Goal: Information Seeking & Learning: Find specific fact

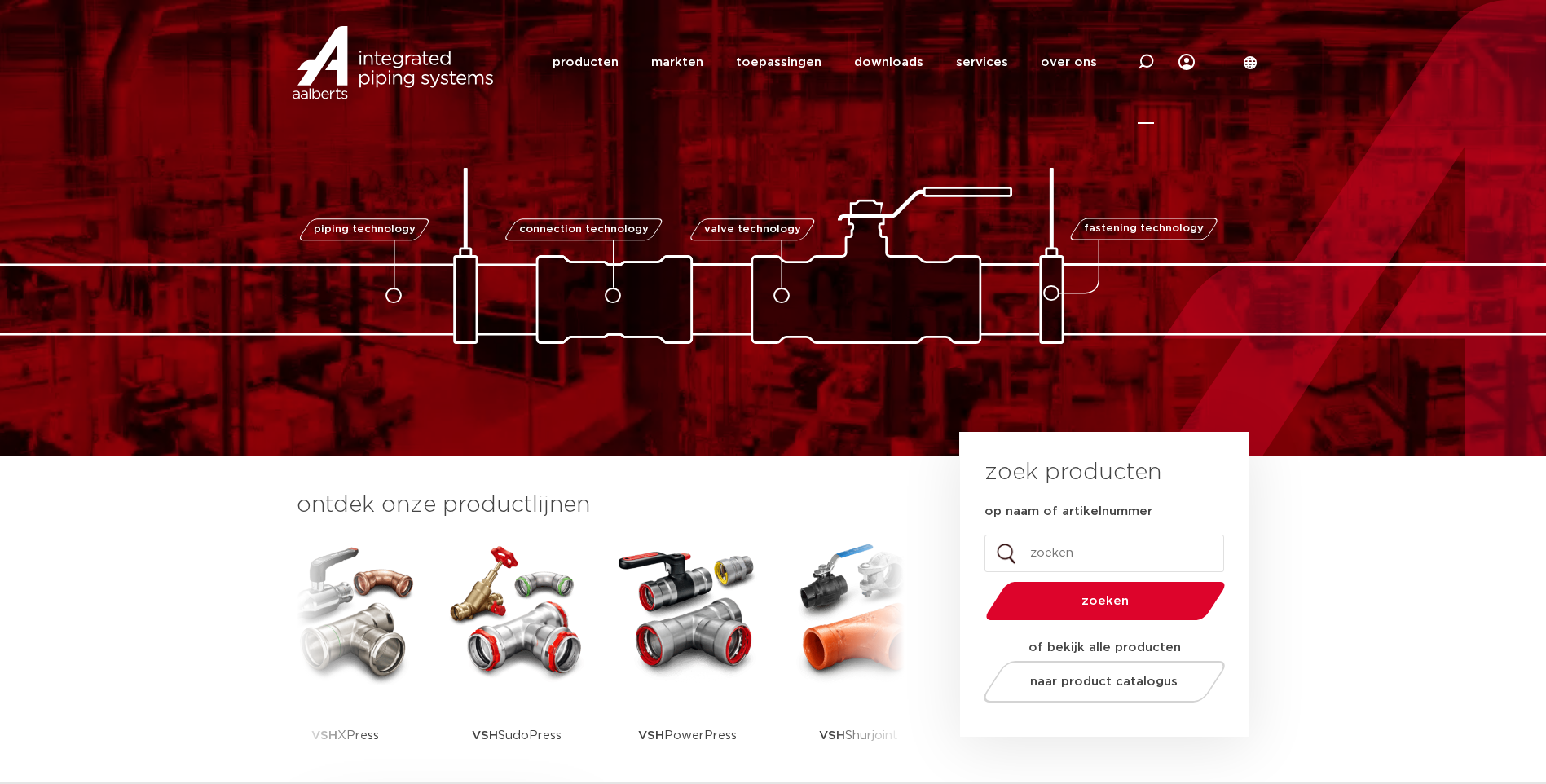
click at [1143, 66] on icon at bounding box center [1146, 62] width 20 height 20
paste input "123460514"
type input "123460514"
click button "Zoeken" at bounding box center [0, 0] width 0 height 0
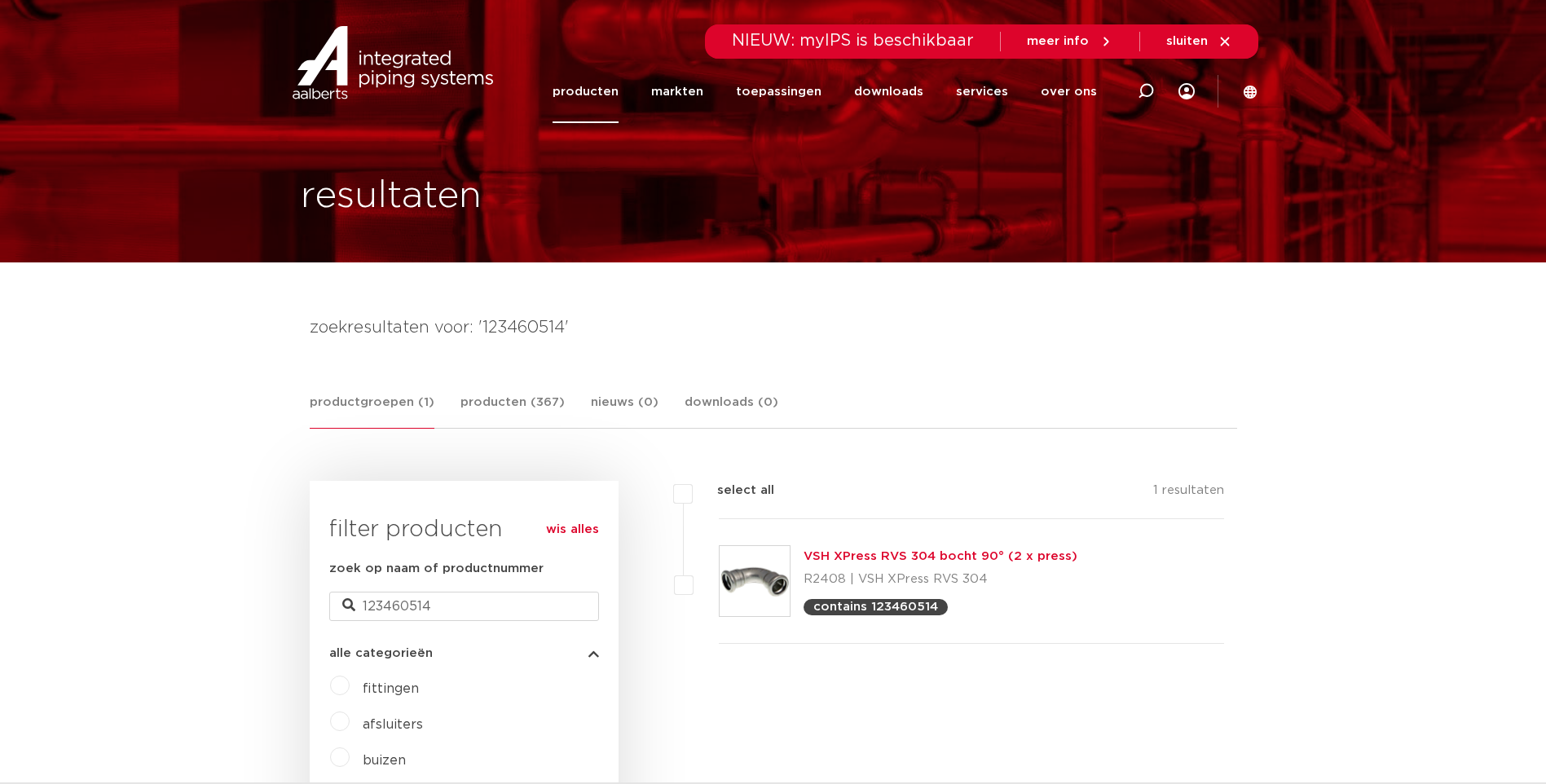
click at [903, 555] on link "VSH XPress RVS 304 bocht 90° (2 x press)" at bounding box center [939, 556] width 274 height 12
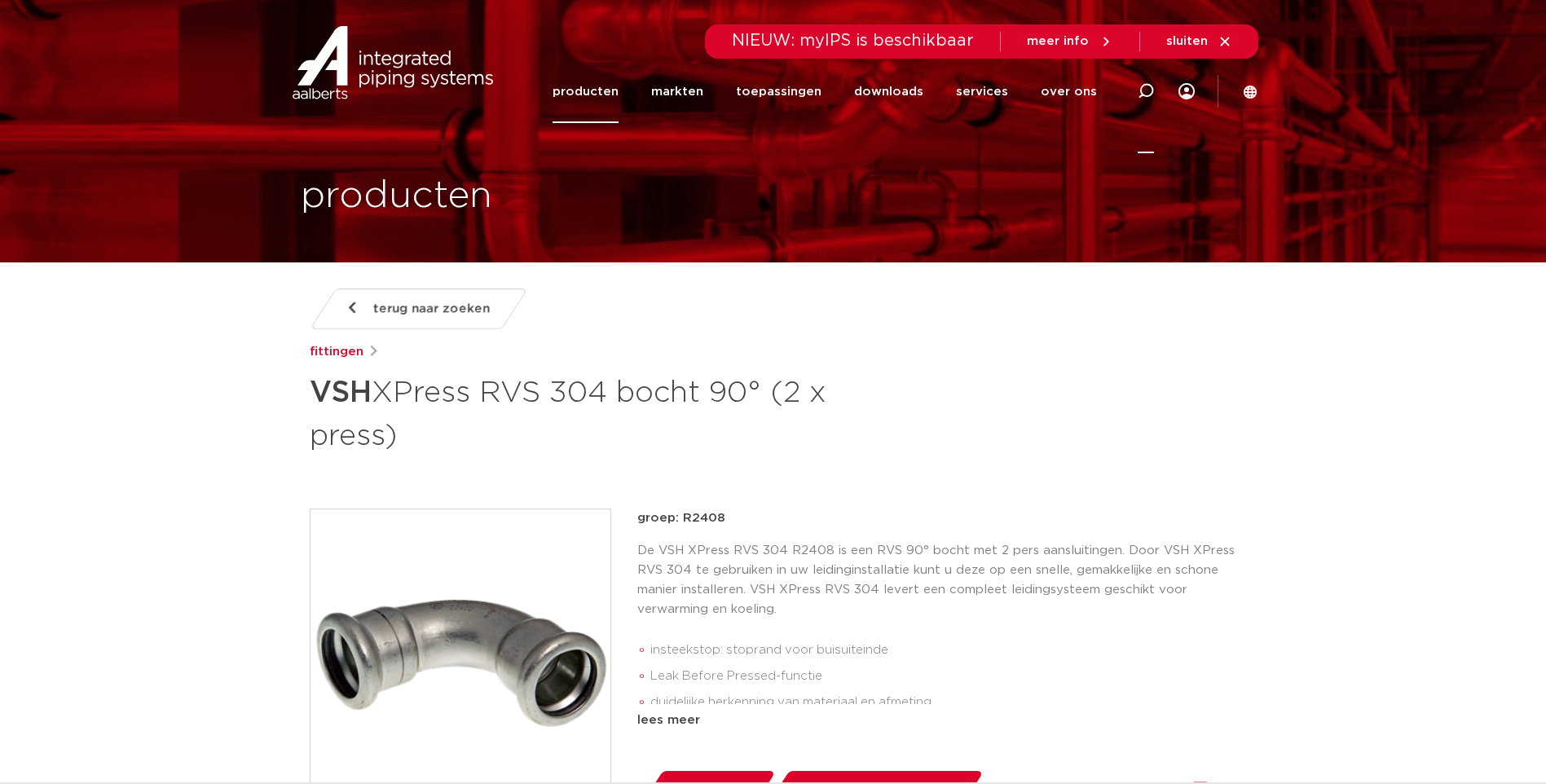
click at [1142, 96] on icon at bounding box center [1146, 91] width 20 height 20
paste input "6201690"
type input "6201690"
click button "Zoeken" at bounding box center [0, 0] width 0 height 0
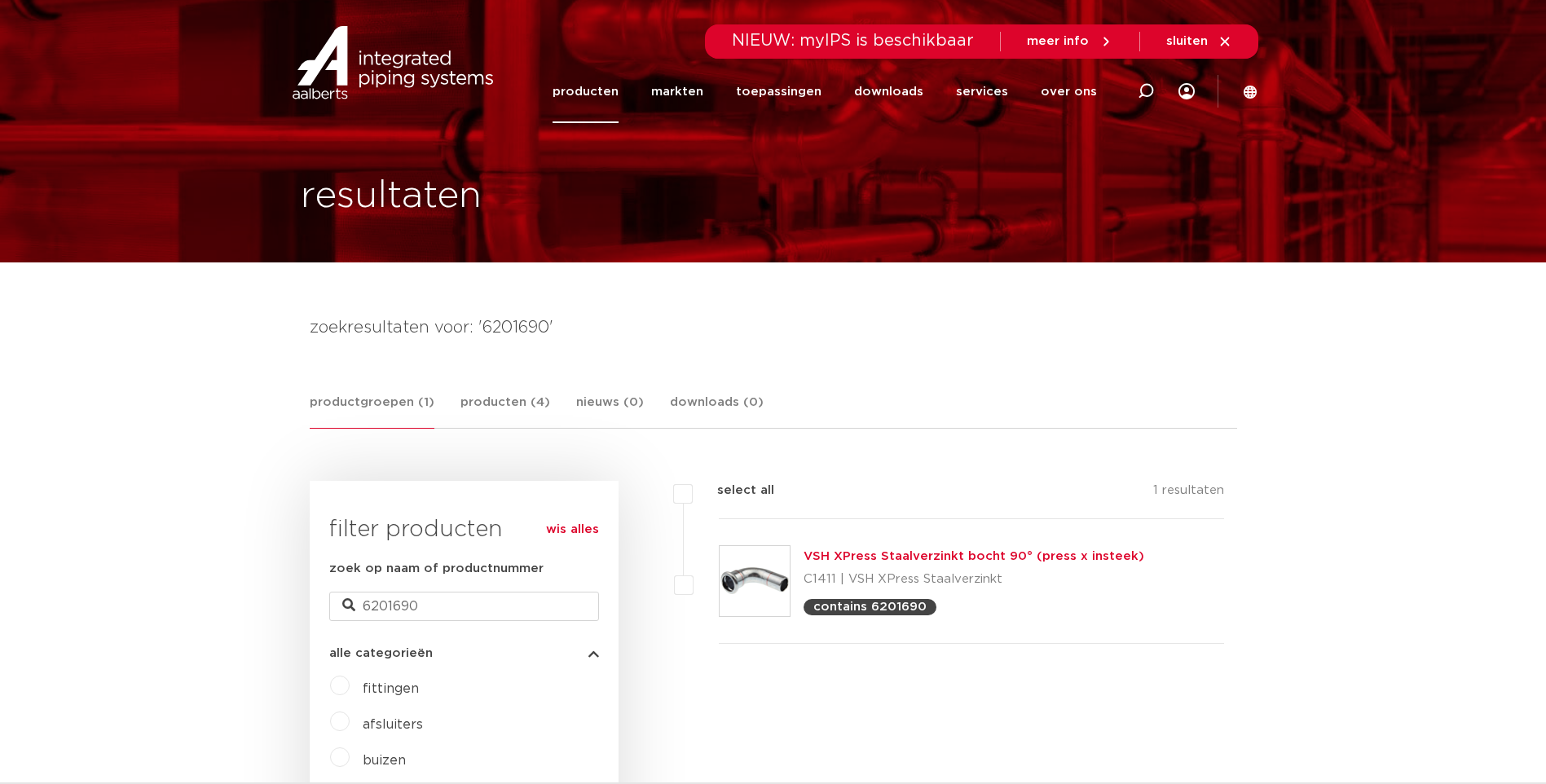
click at [865, 554] on link "VSH XPress Staalverzinkt bocht 90° (press x insteek)" at bounding box center [973, 556] width 341 height 12
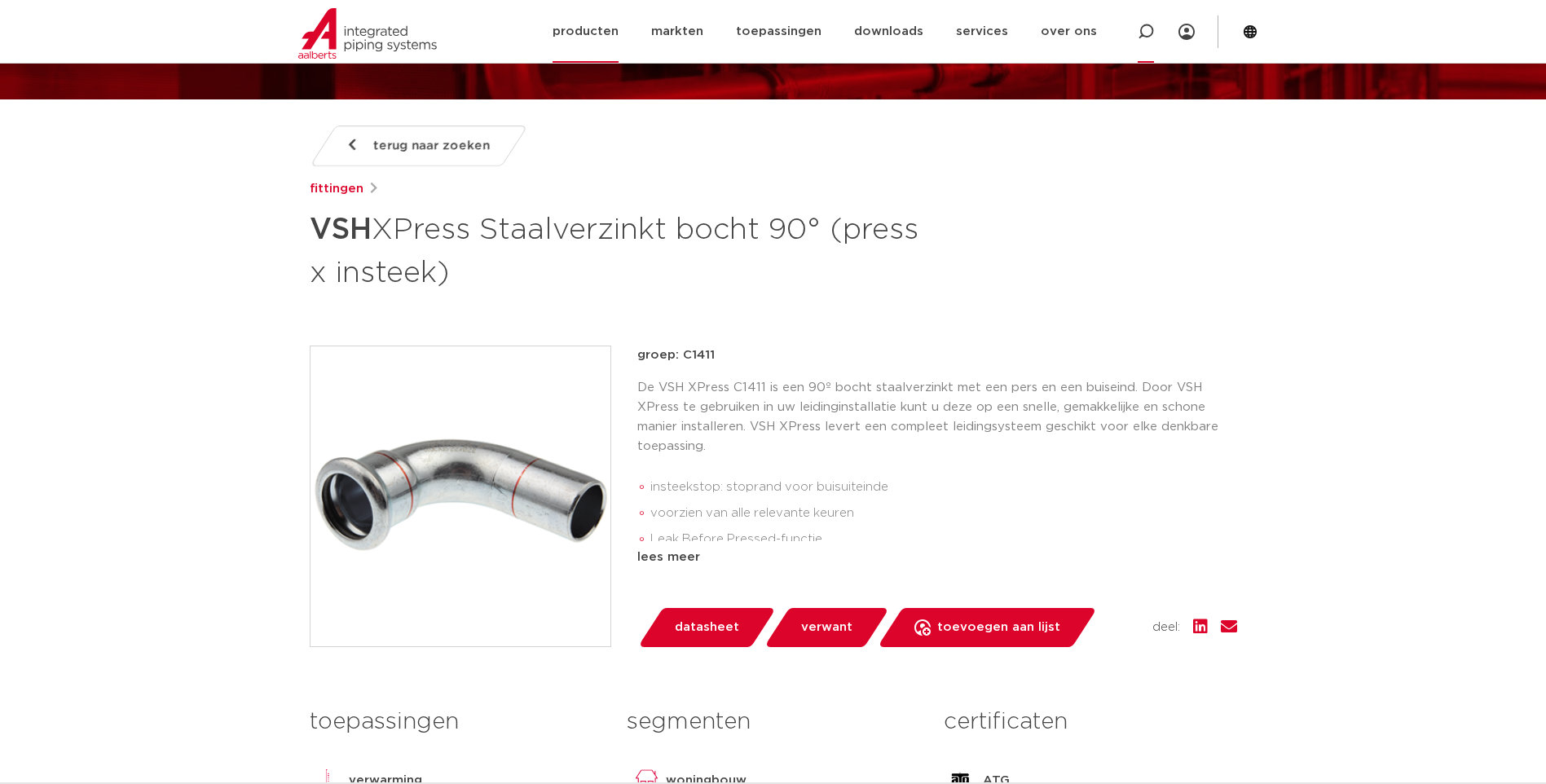
click at [1145, 34] on icon at bounding box center [1146, 32] width 16 height 16
click at [690, 32] on input "Zoeken" at bounding box center [902, 30] width 513 height 33
paste input "6190349"
type input "6190349"
click button "Zoeken" at bounding box center [0, 0] width 0 height 0
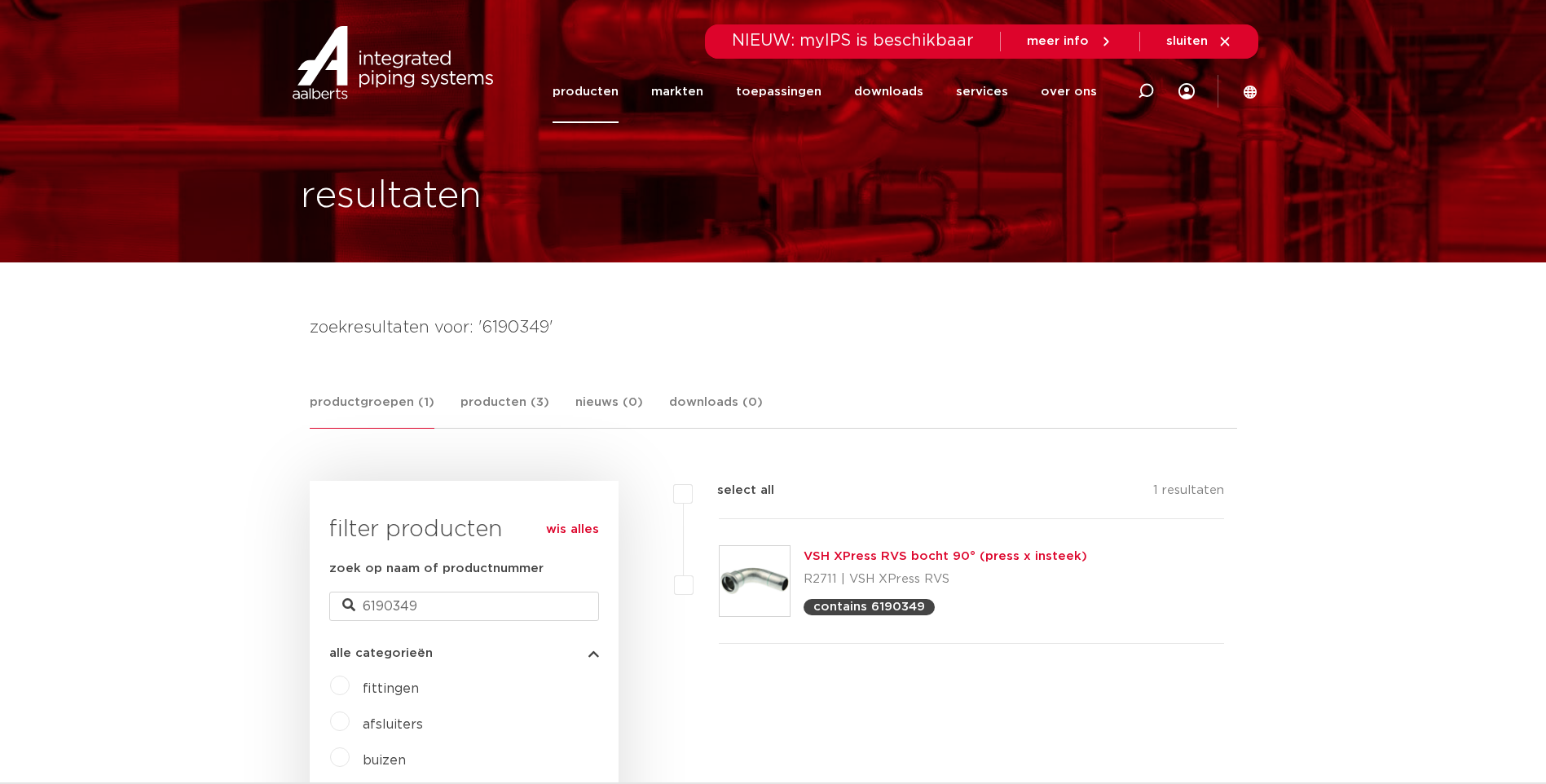
click at [851, 557] on link "VSH XPress RVS bocht 90° (press x insteek)" at bounding box center [944, 556] width 284 height 12
